Goal: Task Accomplishment & Management: Manage account settings

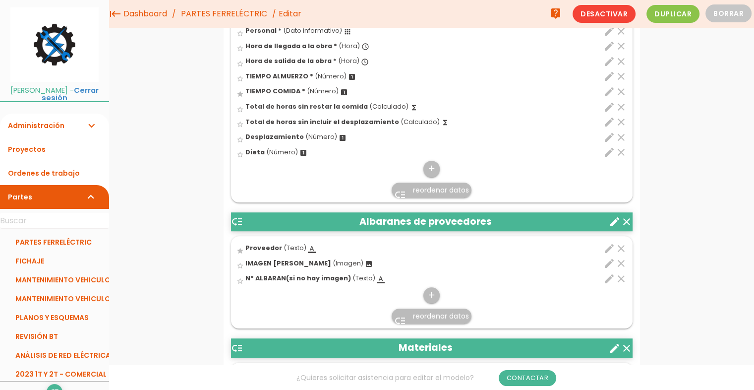
scroll to position [537, 0]
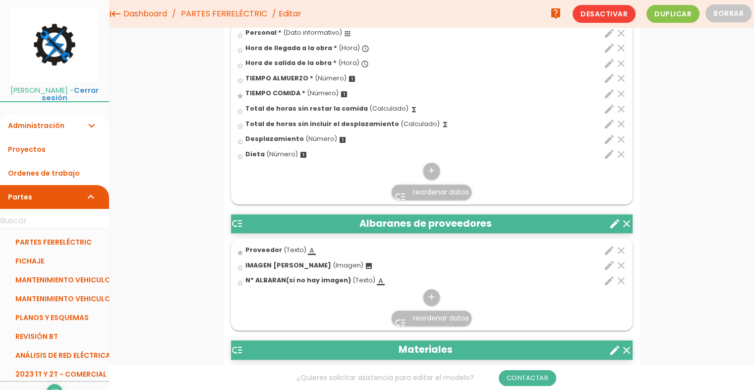
click at [609, 122] on icon "edit" at bounding box center [609, 124] width 12 height 12
select select "1"
select select "1226_pos6"
select select "-"
select select "1226_pos5"
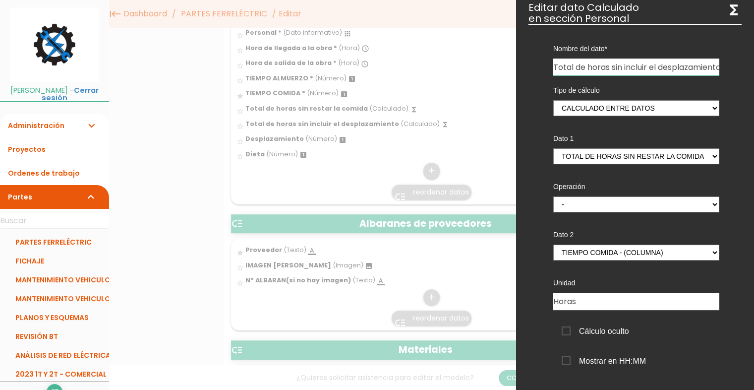
scroll to position [120, 0]
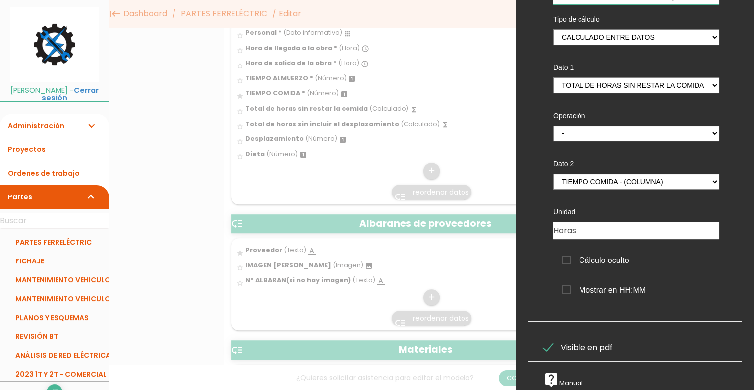
click at [53, 233] on li "PARTES FERRELÉCTRIC" at bounding box center [54, 242] width 109 height 19
click at [53, 239] on li "PARTES FERRELÉCTRIC" at bounding box center [54, 242] width 109 height 19
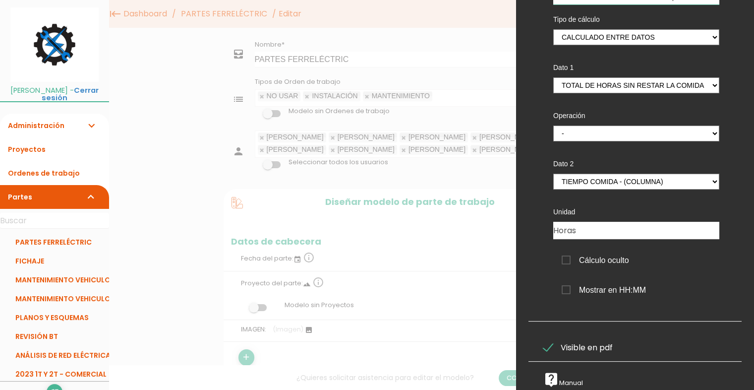
scroll to position [115, 0]
click at [39, 242] on li "PARTES FERRELÉCTRIC" at bounding box center [54, 242] width 109 height 19
click at [36, 237] on li "PARTES FERRELÉCTRIC" at bounding box center [54, 242] width 109 height 19
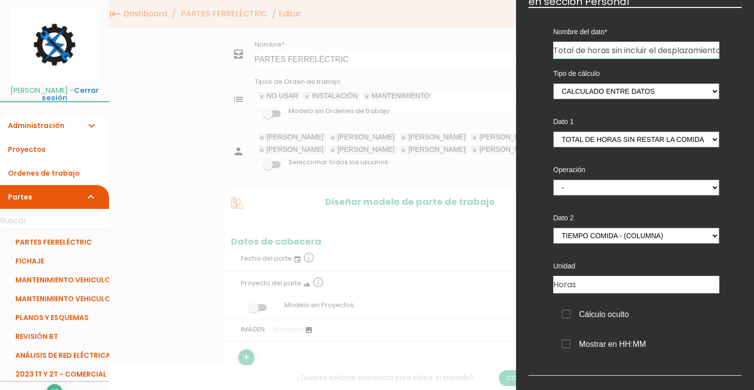
scroll to position [0, 0]
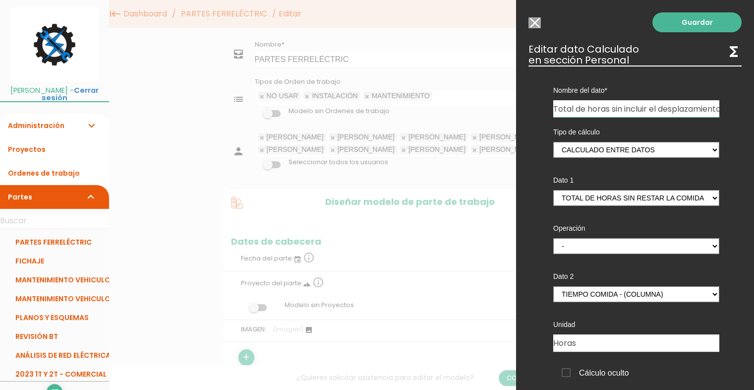
click at [535, 25] on input "Modelo sin Ordenes de trabajo" at bounding box center [535, 22] width 12 height 11
click at [535, 25] on nav "menu keyboard_tab Dashboard PARTES FERRELÉCTRIC Editar live_help" at bounding box center [431, 14] width 645 height 28
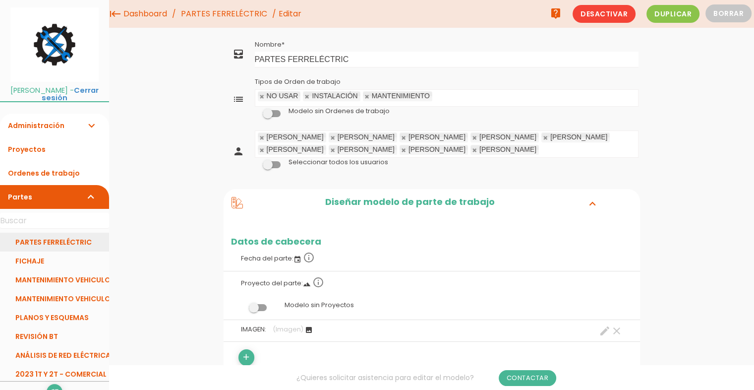
click at [61, 240] on link "PARTES FERRELÉCTRIC" at bounding box center [54, 242] width 109 height 19
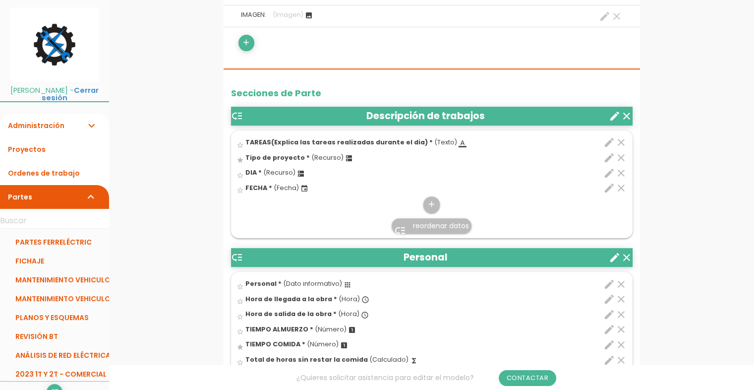
scroll to position [324, 0]
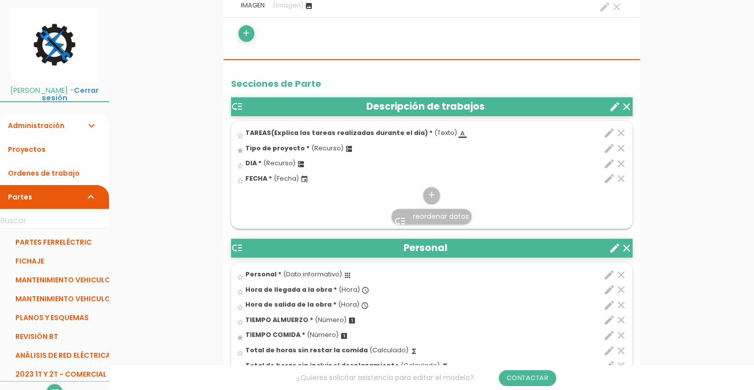
click at [610, 132] on icon "edit" at bounding box center [609, 133] width 12 height 12
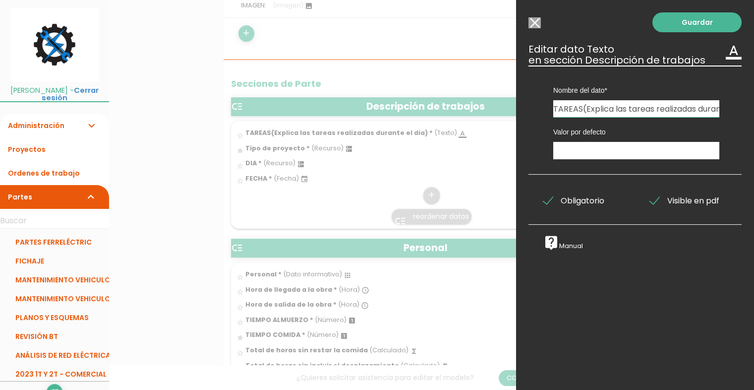
click at [535, 23] on input "Modelo sin Ordenes de trabajo" at bounding box center [535, 22] width 12 height 11
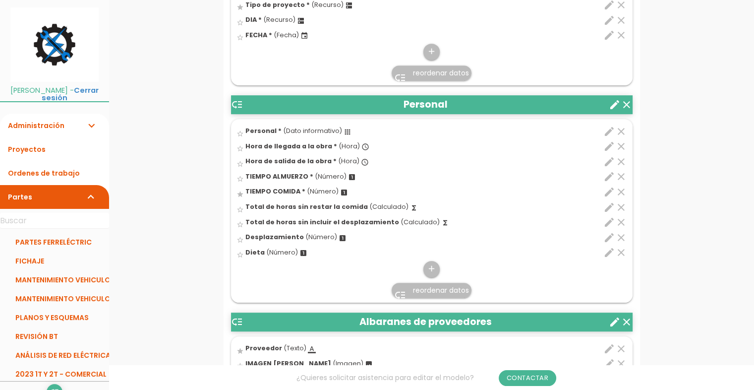
scroll to position [473, 0]
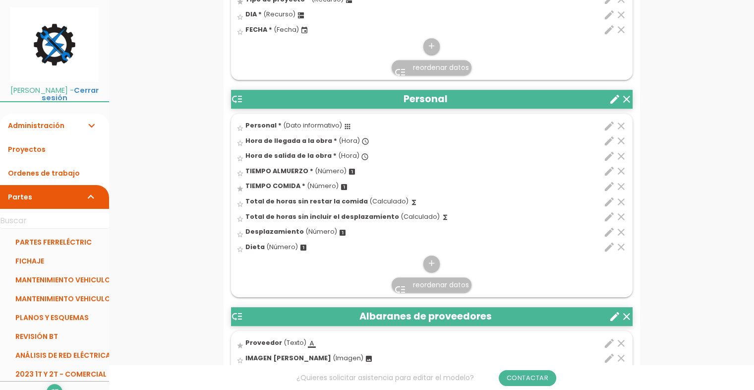
click at [609, 216] on icon "edit" at bounding box center [609, 217] width 12 height 12
select select "1"
select select "1226_pos6"
select select "-"
select select "1226_pos5"
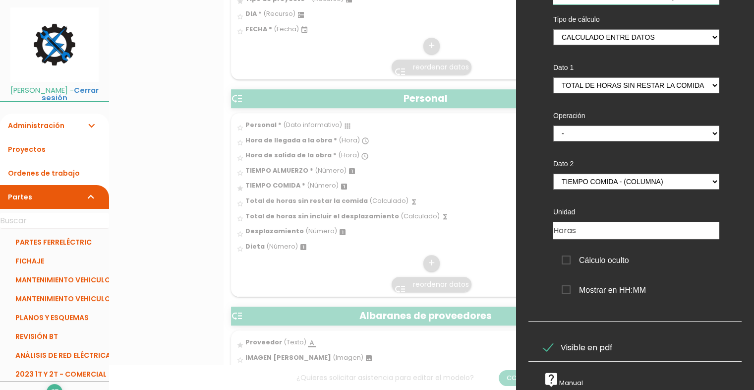
scroll to position [474, 0]
click at [496, 50] on div at bounding box center [377, 146] width 754 height 487
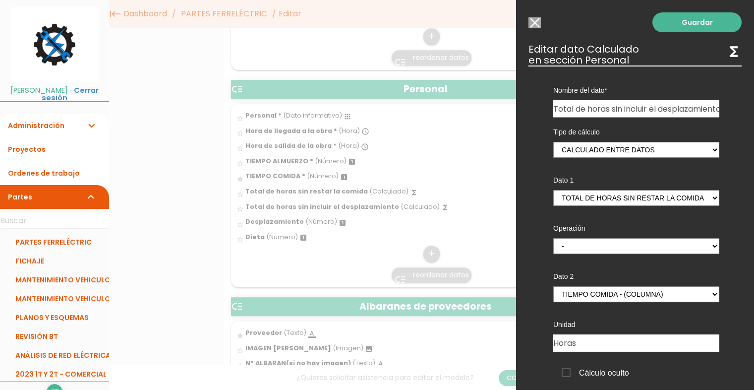
scroll to position [454, 0]
click at [534, 21] on input "Modelo sin Ordenes de trabajo" at bounding box center [535, 22] width 12 height 11
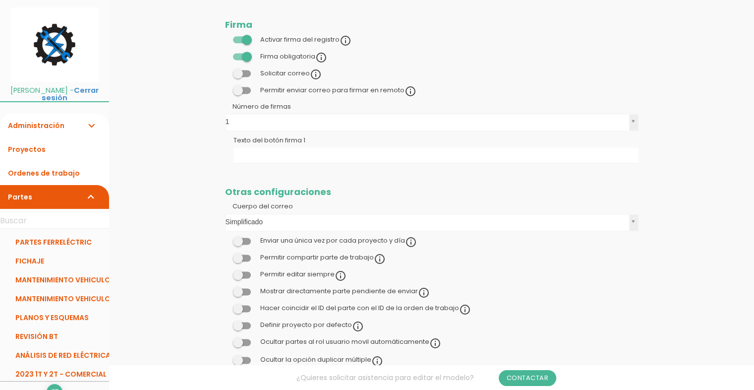
scroll to position [1396, 0]
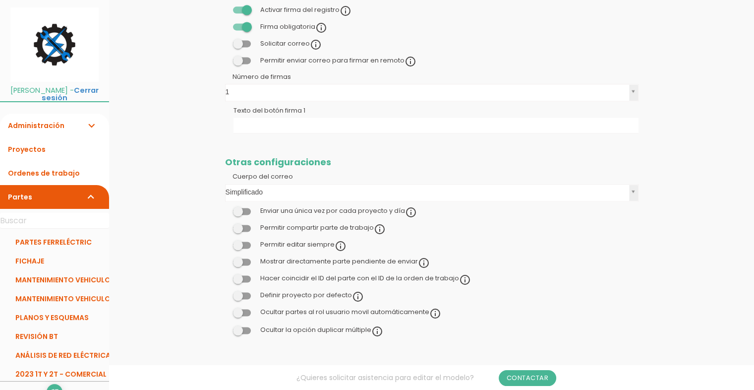
drag, startPoint x: 747, startPoint y: 298, endPoint x: 747, endPoint y: 255, distance: 43.6
click at [53, 241] on link "PARTES FERRELÉCTRIC" at bounding box center [54, 242] width 109 height 19
